Goal: Communication & Community: Connect with others

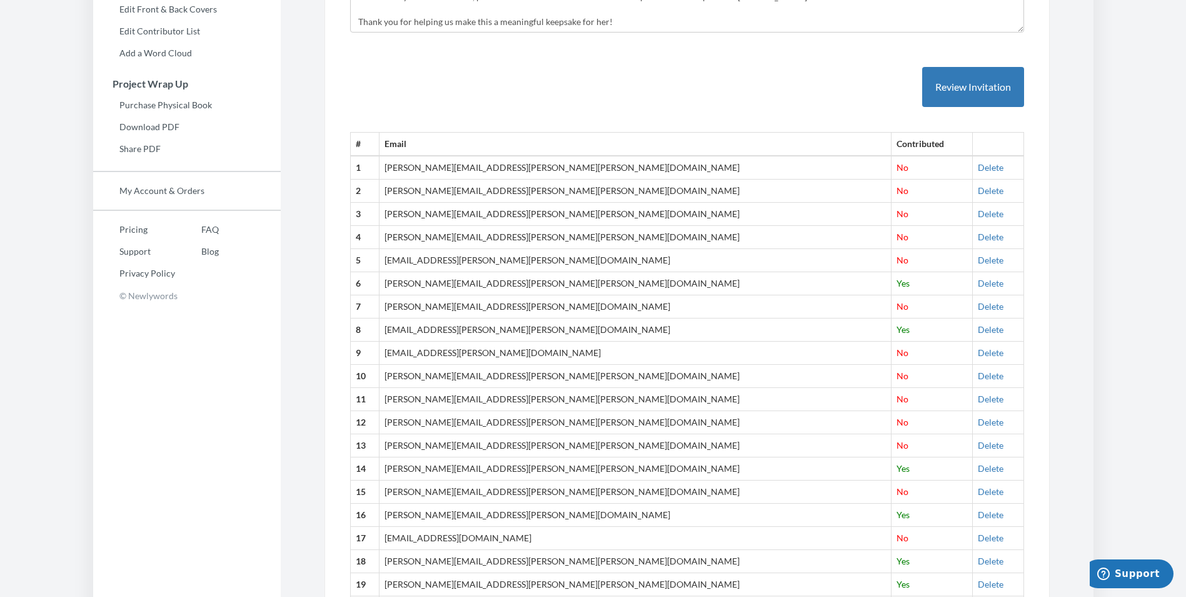
scroll to position [63, 0]
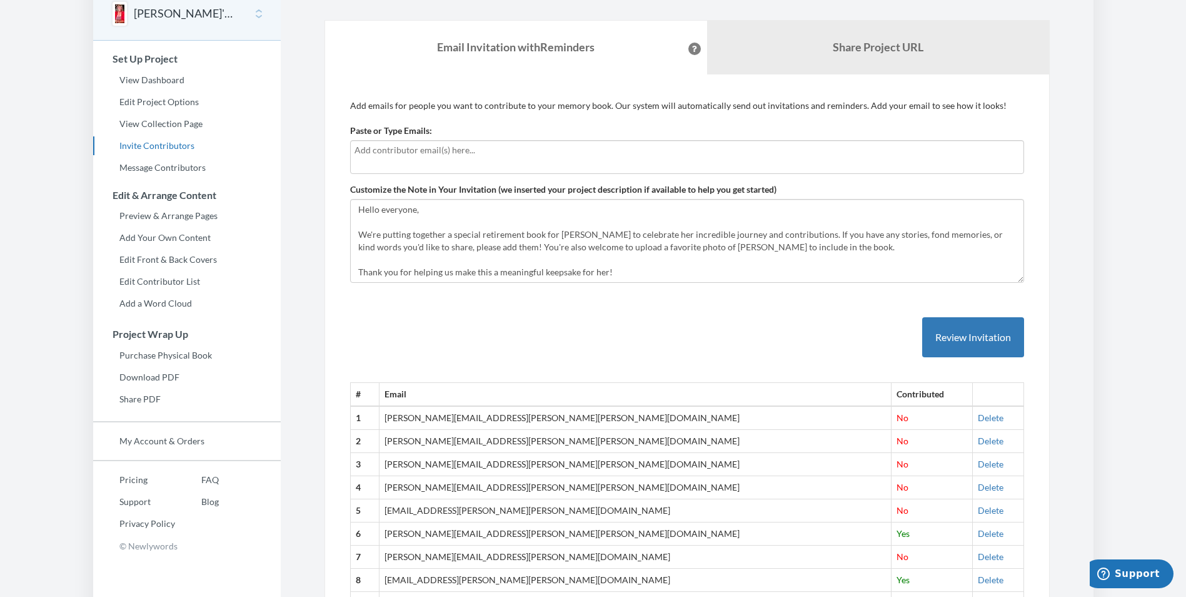
click at [421, 153] on input "text" at bounding box center [687, 150] width 665 height 14
click at [367, 148] on input "text" at bounding box center [687, 150] width 665 height 14
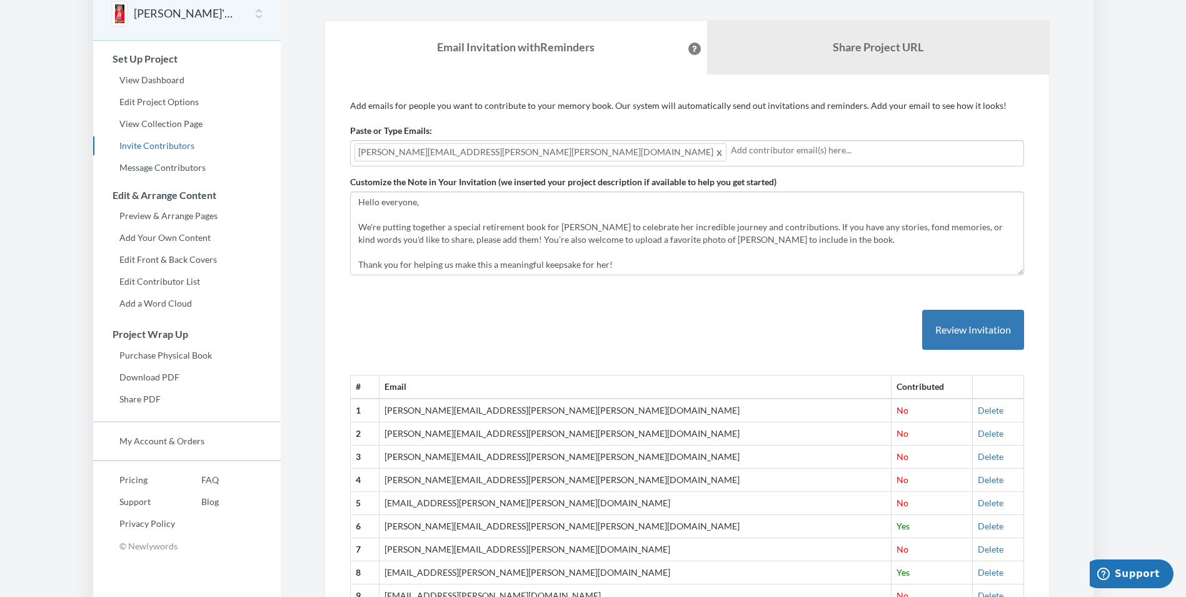
click at [731, 151] on input "text" at bounding box center [875, 150] width 289 height 14
type input "s"
click at [731, 149] on input "text" at bounding box center [875, 150] width 289 height 14
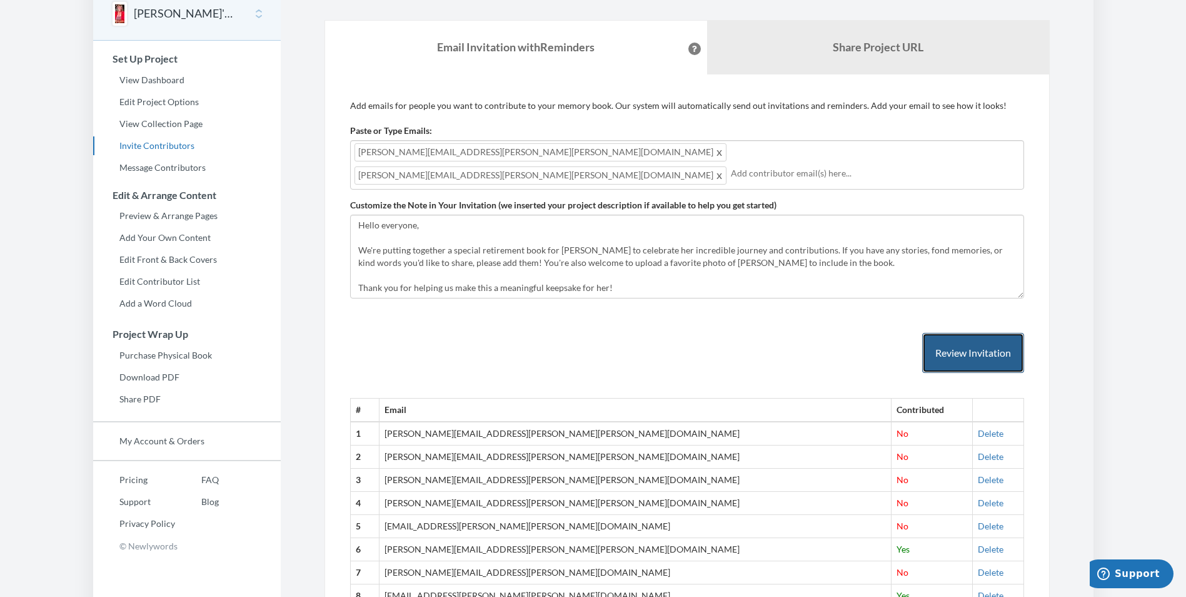
click at [963, 333] on button "Review Invitation" at bounding box center [973, 353] width 102 height 41
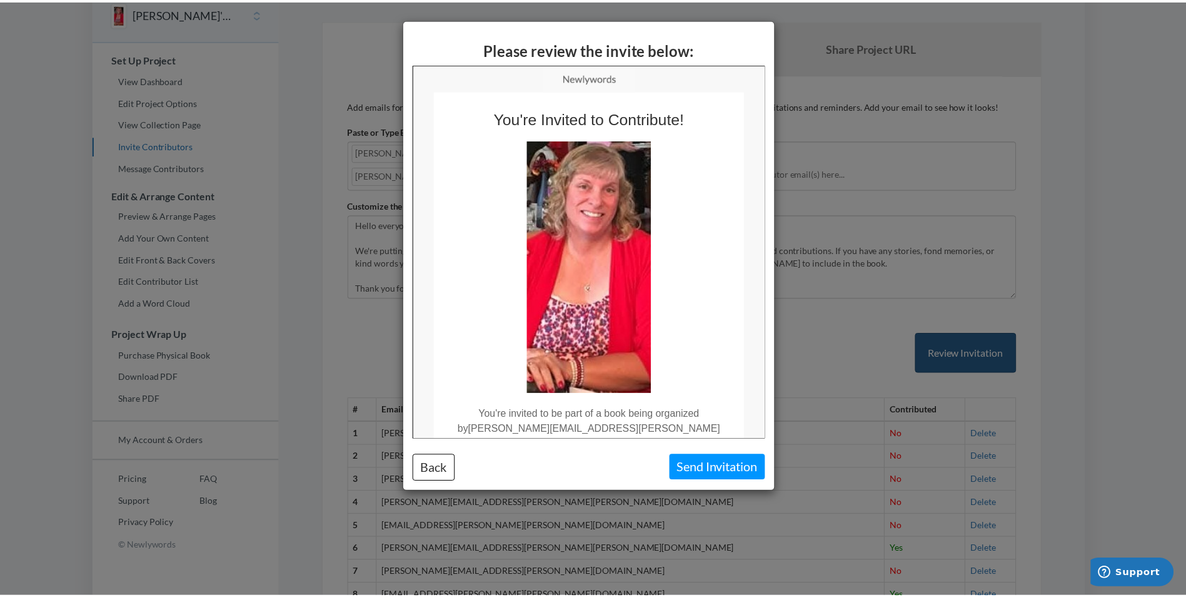
scroll to position [0, 0]
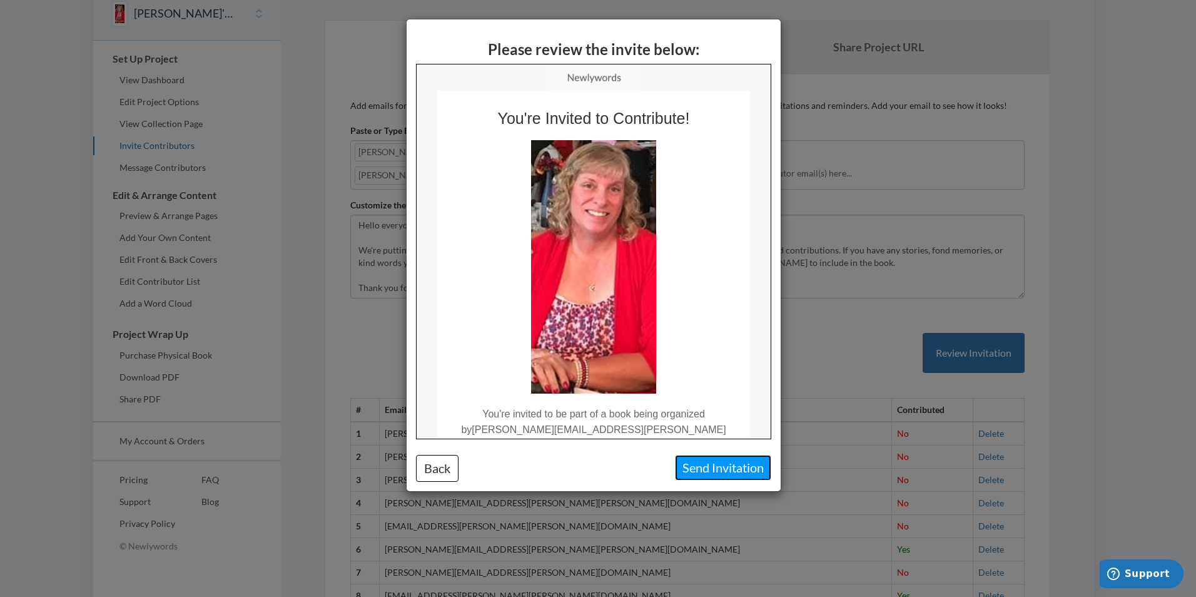
click at [745, 475] on button "Send Invitation" at bounding box center [723, 468] width 96 height 26
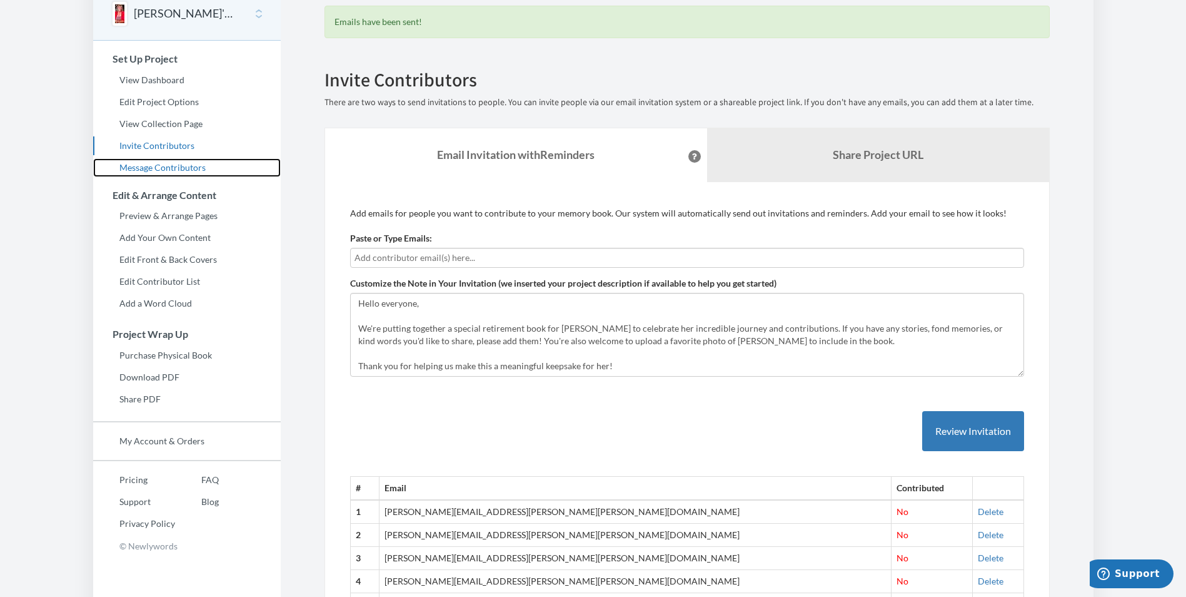
click at [182, 170] on link "Message Contributors" at bounding box center [187, 167] width 188 height 19
